Goal: Transaction & Acquisition: Download file/media

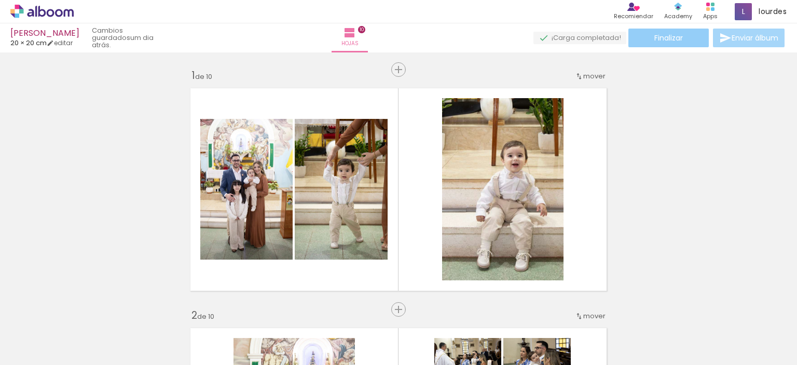
click at [654, 41] on span "Finalizar" at bounding box center [668, 37] width 29 height 7
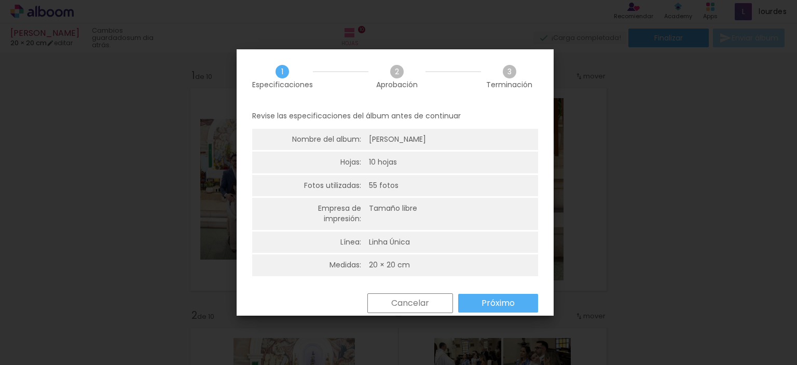
click at [509, 311] on paper-button "Próximo" at bounding box center [498, 303] width 80 height 19
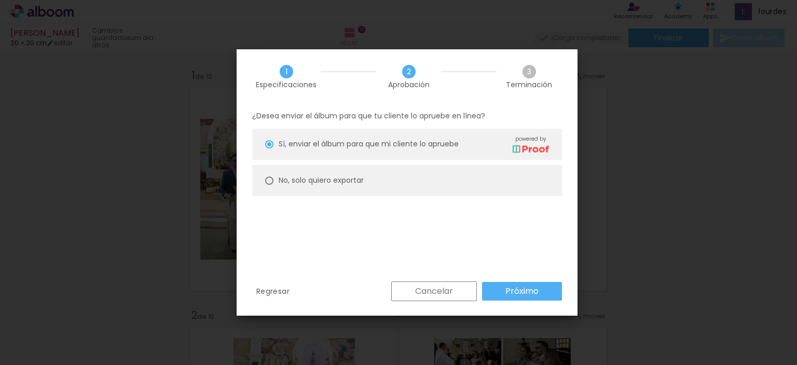
click at [496, 182] on paper-radio-button "No, solo quiero exportar" at bounding box center [407, 180] width 310 height 31
type paper-radio-button "on"
click at [0, 0] on slot "Próximo" at bounding box center [0, 0] width 0 height 0
type input "Alta, 300 DPI"
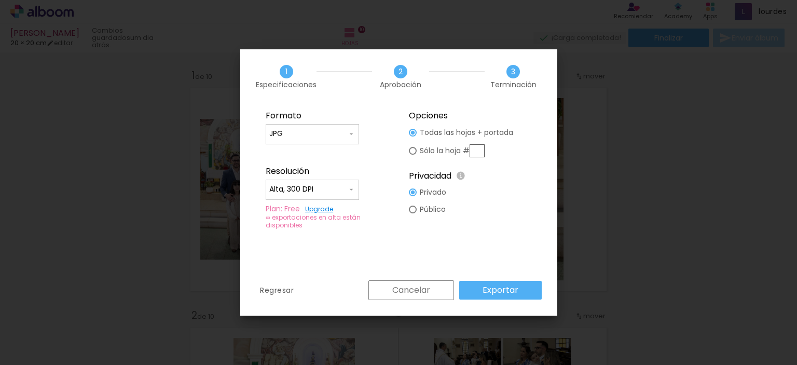
click at [0, 0] on paper-button "Exportar" at bounding box center [0, 0] width 0 height 0
